Goal: Navigation & Orientation: Find specific page/section

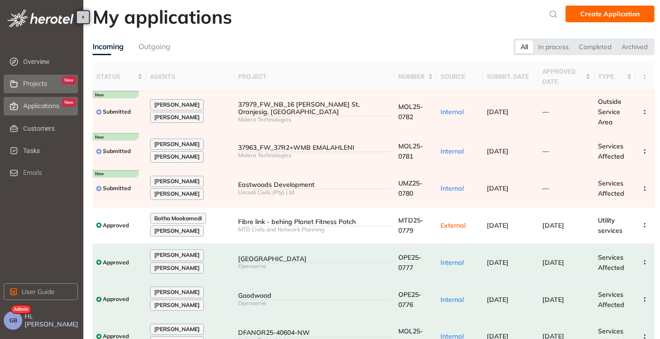
click at [33, 87] on span "Projects" at bounding box center [35, 84] width 24 height 8
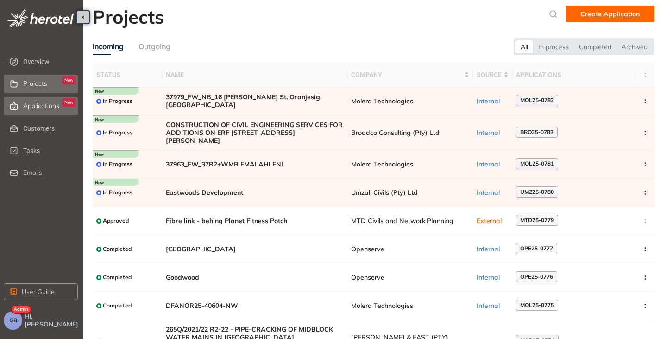
click at [33, 107] on span "Applications" at bounding box center [41, 106] width 36 height 8
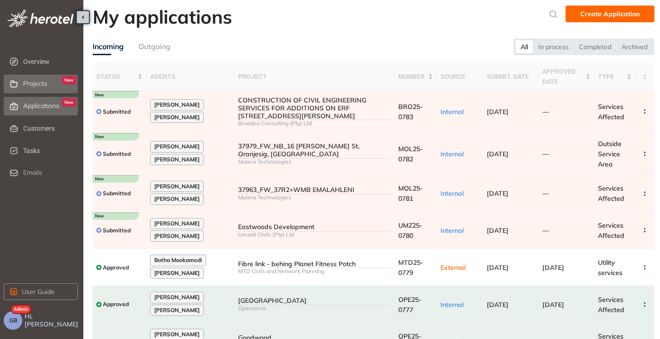
click at [25, 87] on span "Projects" at bounding box center [35, 84] width 24 height 8
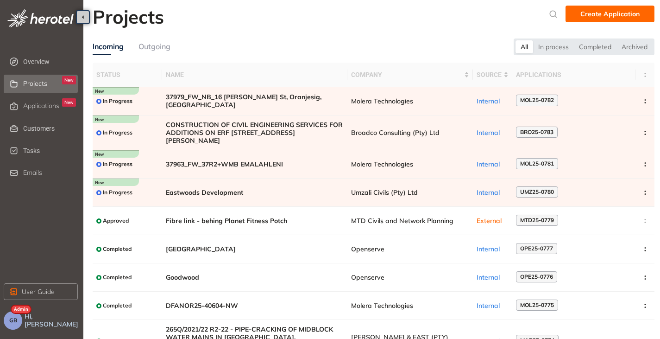
drag, startPoint x: 26, startPoint y: 104, endPoint x: 36, endPoint y: 94, distance: 14.1
click at [26, 104] on span "Applications" at bounding box center [41, 106] width 36 height 8
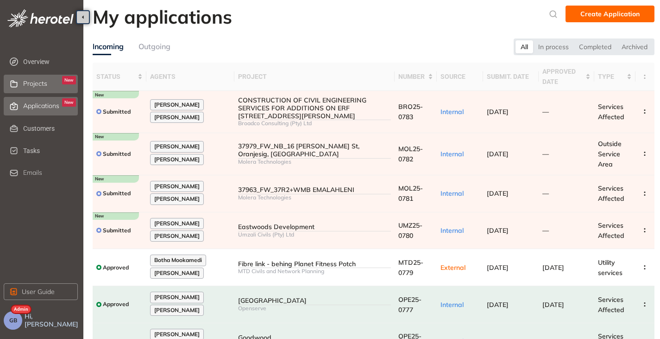
click at [41, 86] on span "Projects" at bounding box center [35, 84] width 24 height 8
